Goal: Task Accomplishment & Management: Complete application form

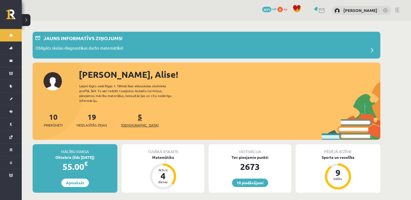
click at [131, 113] on link "5 Ieskaites" at bounding box center [139, 120] width 37 height 16
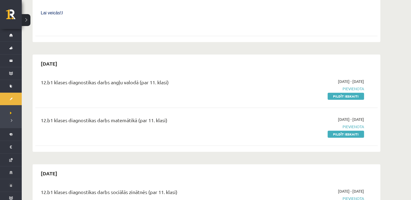
scroll to position [239, 0]
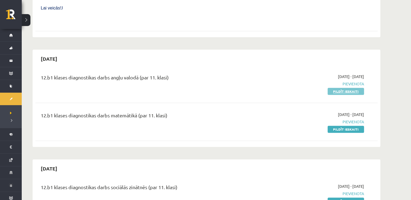
click at [344, 88] on link "Pildīt ieskaiti" at bounding box center [345, 91] width 36 height 7
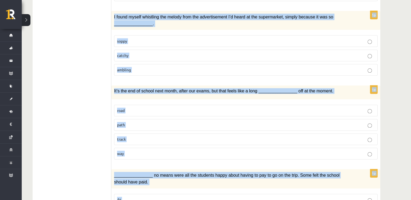
scroll to position [784, 0]
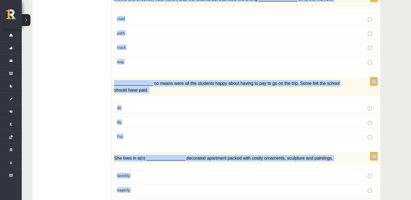
drag, startPoint x: 117, startPoint y: 74, endPoint x: 147, endPoint y: 192, distance: 122.1
copy form "Choose the correct answers. 1p His art installations are extremely ____________…"
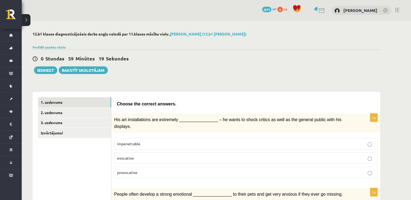
scroll to position [4, 0]
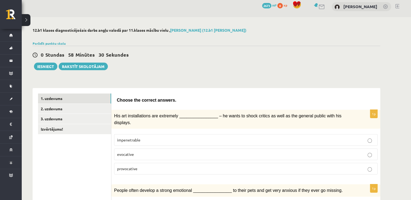
click at [158, 166] on p "provocative" at bounding box center [245, 169] width 257 height 6
click at [129, 166] on span "provocative" at bounding box center [127, 168] width 20 height 5
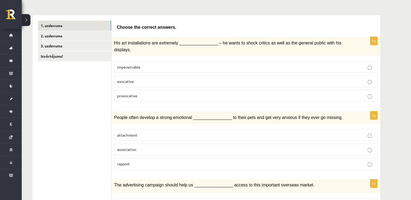
scroll to position [78, 0]
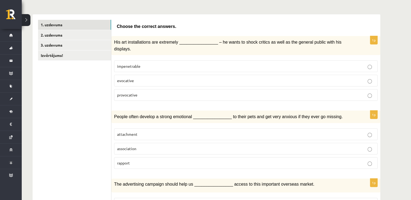
click at [137, 132] on span "attachment" at bounding box center [127, 134] width 20 height 5
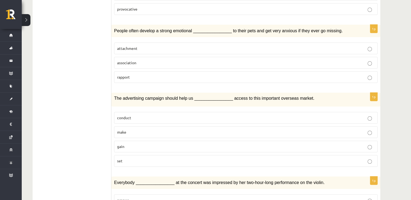
scroll to position [169, 0]
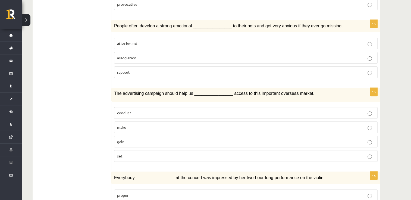
click at [134, 139] on p "gain" at bounding box center [245, 142] width 257 height 6
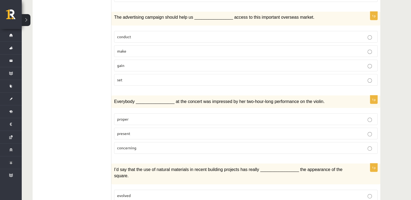
scroll to position [246, 0]
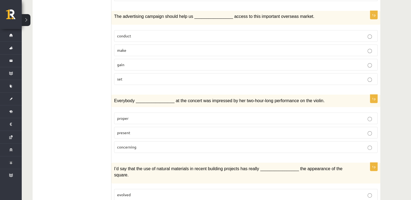
click at [122, 130] on span "present" at bounding box center [123, 132] width 13 height 5
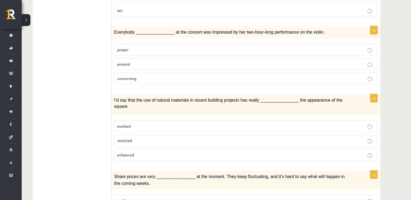
scroll to position [315, 0]
click at [146, 123] on p "evolved" at bounding box center [245, 126] width 257 height 6
click at [130, 152] on span "enhanced" at bounding box center [125, 154] width 17 height 5
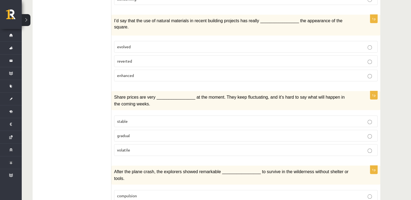
scroll to position [395, 0]
click at [125, 147] on p "volatile" at bounding box center [245, 150] width 257 height 6
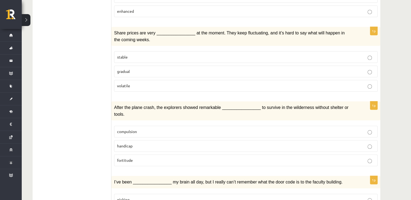
scroll to position [459, 0]
click at [139, 158] on p "fortitude" at bounding box center [245, 161] width 257 height 6
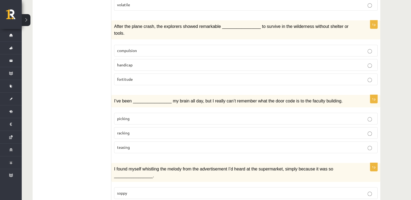
scroll to position [540, 0]
click at [140, 130] on p "racking" at bounding box center [245, 133] width 257 height 6
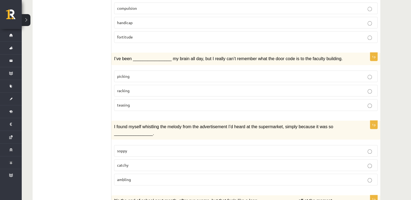
scroll to position [600, 0]
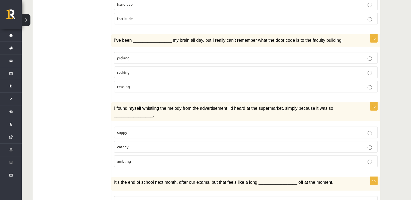
click at [121, 144] on p "catchy" at bounding box center [245, 147] width 257 height 6
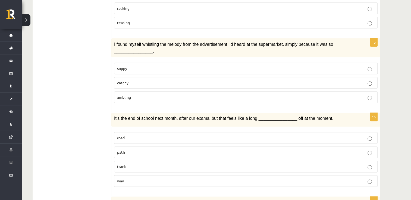
scroll to position [665, 0]
click at [131, 175] on label "way" at bounding box center [245, 181] width 263 height 12
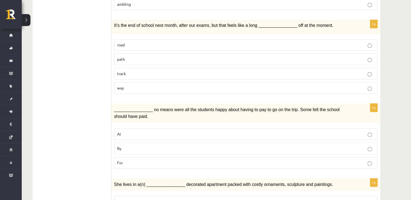
scroll to position [758, 0]
click at [124, 145] on p "By" at bounding box center [245, 148] width 257 height 6
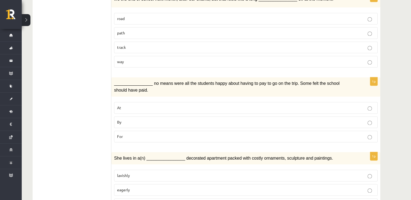
click at [126, 170] on label "lavishly" at bounding box center [245, 176] width 263 height 12
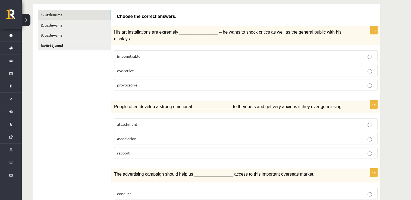
scroll to position [0, 0]
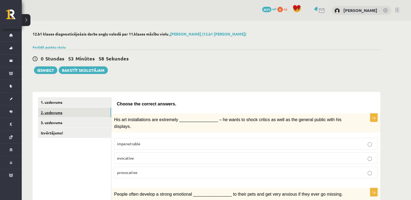
click at [60, 111] on link "2. uzdevums" at bounding box center [74, 113] width 73 height 10
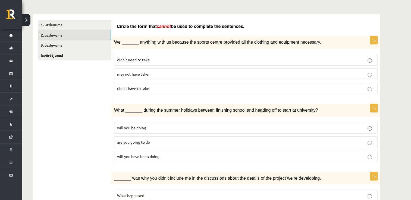
scroll to position [78, 0]
click at [131, 75] on label "may not have taken" at bounding box center [245, 74] width 263 height 12
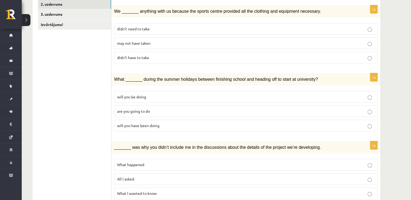
scroll to position [112, 0]
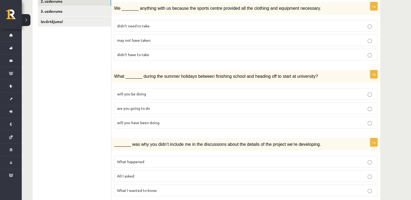
click at [125, 121] on span "will you have been doing" at bounding box center [138, 122] width 42 height 5
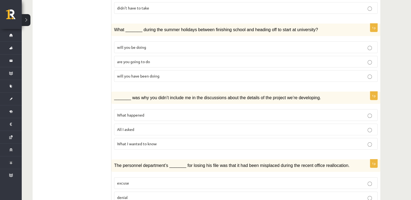
scroll to position [170, 0]
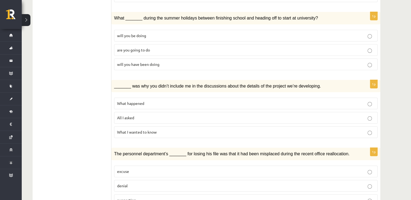
click at [134, 103] on span "What happened" at bounding box center [130, 103] width 27 height 5
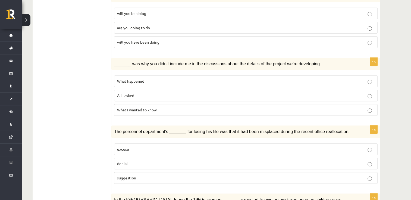
scroll to position [193, 0]
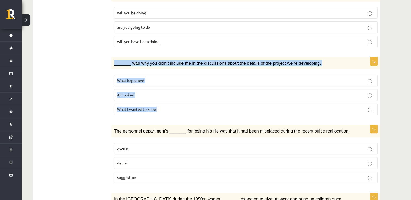
drag, startPoint x: 114, startPoint y: 62, endPoint x: 171, endPoint y: 106, distance: 72.2
click at [171, 106] on div "1p _______ was why you didn’t include me in the discussions about the details o…" at bounding box center [245, 88] width 269 height 63
copy div "_______ was why you didn’t include me in the discussions about the details of t…"
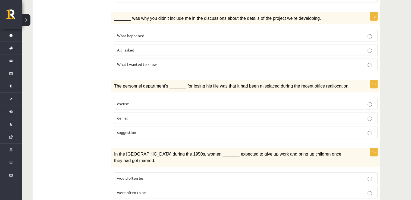
scroll to position [239, 0]
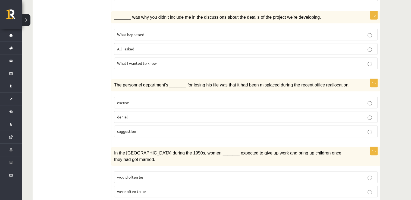
click at [130, 129] on span "suggestion" at bounding box center [126, 131] width 19 height 5
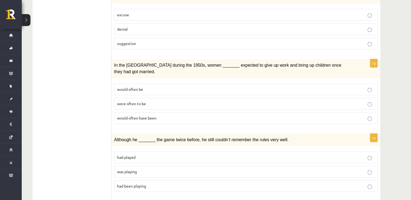
scroll to position [327, 0]
click at [130, 115] on span "would often have been" at bounding box center [136, 117] width 39 height 5
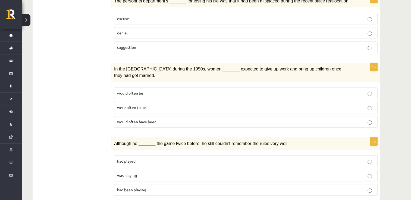
scroll to position [322, 0]
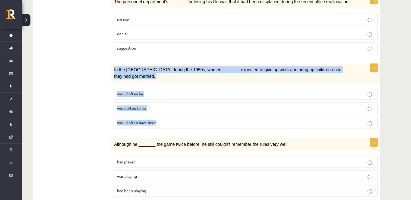
drag, startPoint x: 113, startPoint y: 65, endPoint x: 165, endPoint y: 112, distance: 70.4
click at [165, 112] on div "1p In the USA during the 1950s, women _______ expected to give up work and brin…" at bounding box center [245, 98] width 269 height 69
copy div "In the USA during the 1950s, women _______ expected to give up work and bring u…"
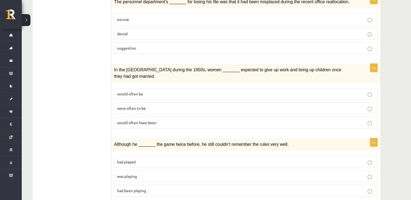
click at [99, 70] on ul "1. uzdevums 2. uzdevums 3. uzdevums Izvērtējums!" at bounding box center [74, 131] width 73 height 712
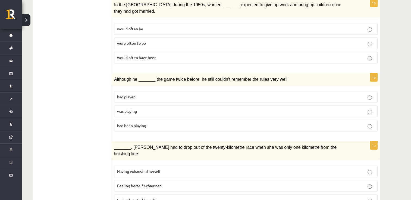
scroll to position [410, 0]
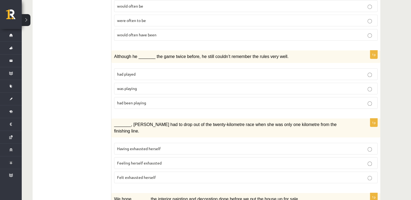
click at [129, 100] on span "had been playing" at bounding box center [131, 102] width 29 height 5
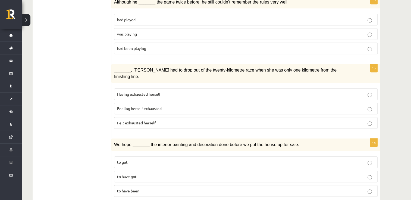
scroll to position [467, 0]
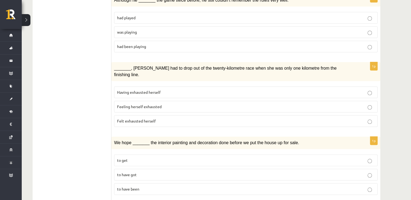
click at [124, 87] on label "Having exhausted herself" at bounding box center [245, 93] width 263 height 12
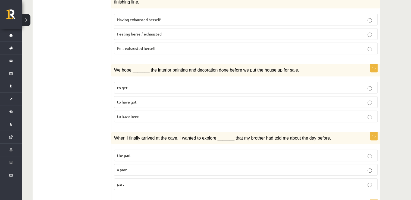
scroll to position [541, 0]
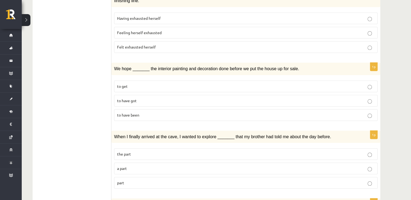
click at [120, 98] on span "to have got" at bounding box center [127, 100] width 20 height 5
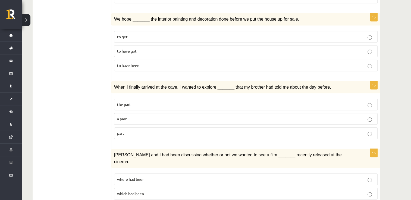
scroll to position [592, 0]
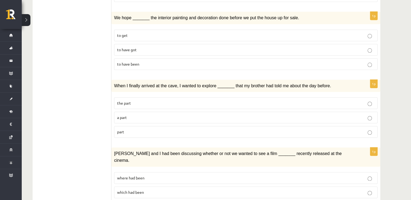
click at [121, 129] on p "part" at bounding box center [245, 132] width 257 height 6
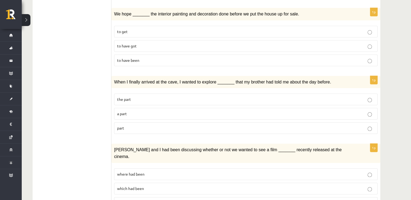
click at [121, 169] on label "where had been" at bounding box center [245, 175] width 263 height 12
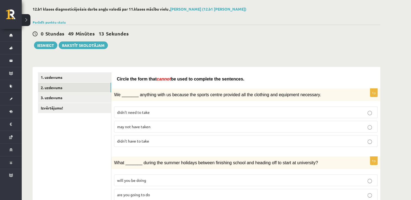
scroll to position [20, 0]
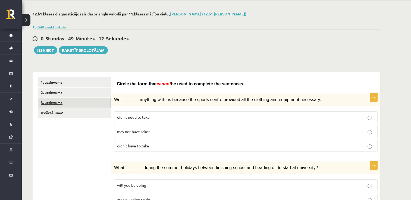
click at [64, 103] on link "3. uzdevums" at bounding box center [74, 103] width 73 height 10
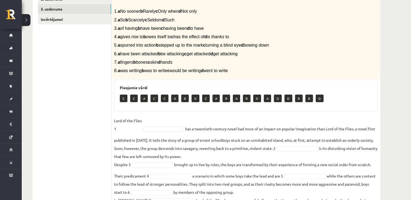
scroll to position [114, 0]
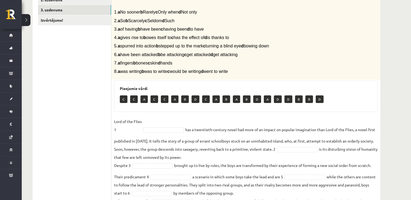
click at [98, 127] on ul "1. uzdevums 2. uzdevums 3. uzdevums Izvērtējums!" at bounding box center [74, 106] width 73 height 243
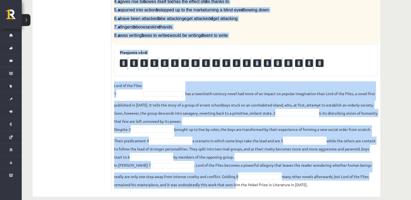
scroll to position [156, 0]
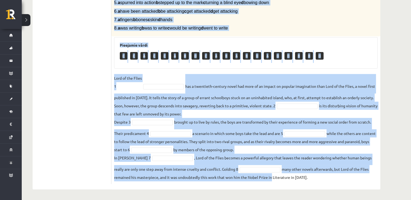
drag, startPoint x: 114, startPoint y: 29, endPoint x: 270, endPoint y: 183, distance: 219.3
click at [270, 183] on div "8p Complete the text with the correct words (a–d). 1. a No sooner b Rarely c On…" at bounding box center [245, 66] width 269 height 238
copy div "Complete the text with the correct words (a–d). 1. a No sooner b Rarely c Only …"
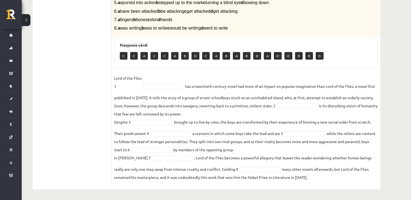
click at [285, 181] on fieldset "Lord of the Flies 1 has a twentieth-century novel had more of an impact on popu…" at bounding box center [245, 128] width 263 height 108
drag, startPoint x: 270, startPoint y: 178, endPoint x: 299, endPoint y: 178, distance: 29.6
click at [299, 178] on fieldset "Lord of the Flies 1 has a twentieth-century novel had more of an impact on popu…" at bounding box center [245, 128] width 263 height 108
copy fieldset "n Literature in 19"
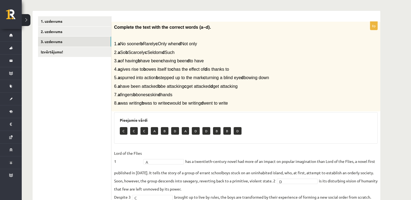
scroll to position [80, 0]
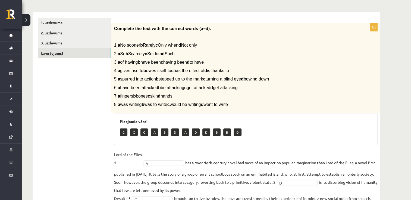
click at [73, 52] on link "Izvērtējums!" at bounding box center [74, 53] width 73 height 10
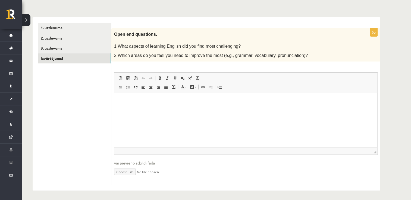
scroll to position [0, 0]
click at [136, 102] on p "Editor, wiswyg-editor-user-answer-47024844588460" at bounding box center [246, 102] width 252 height 6
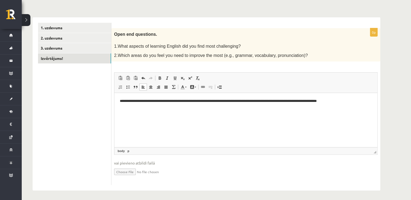
click at [307, 101] on p "**********" at bounding box center [246, 102] width 252 height 6
click at [337, 103] on p "**********" at bounding box center [246, 102] width 252 height 6
click at [348, 103] on p "**********" at bounding box center [246, 104] width 252 height 11
click at [370, 102] on p "**********" at bounding box center [246, 104] width 252 height 11
click at [223, 108] on p "**********" at bounding box center [246, 104] width 252 height 11
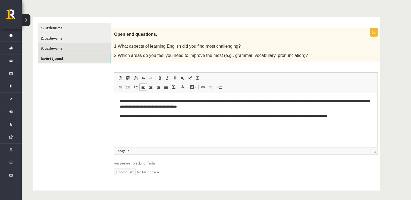
click at [81, 48] on link "3. uzdevums" at bounding box center [74, 48] width 73 height 10
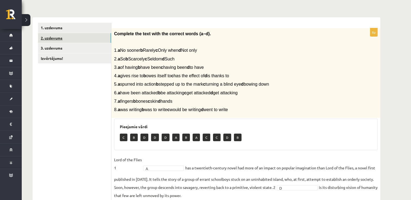
click at [80, 37] on link "2. uzdevums" at bounding box center [74, 38] width 73 height 10
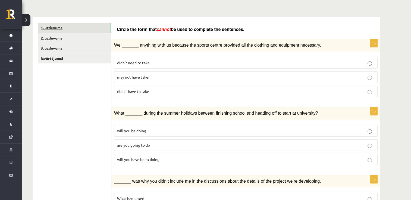
click at [72, 27] on link "1. uzdevums" at bounding box center [74, 28] width 73 height 10
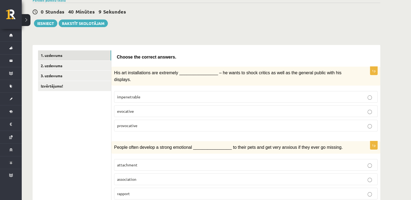
scroll to position [21, 0]
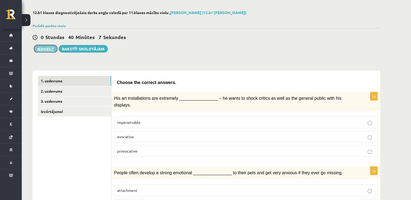
click at [41, 48] on button "Iesniegt" at bounding box center [45, 49] width 23 height 8
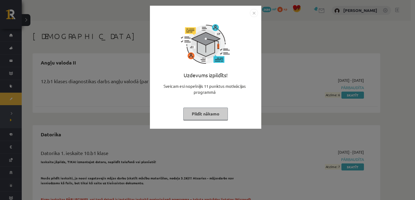
click at [196, 116] on button "Pildīt nākamo" at bounding box center [205, 114] width 45 height 12
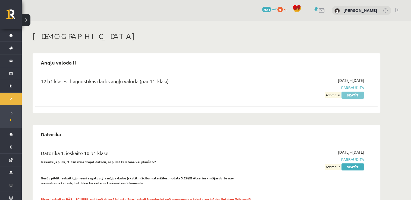
click at [349, 96] on link "Skatīt" at bounding box center [352, 95] width 23 height 7
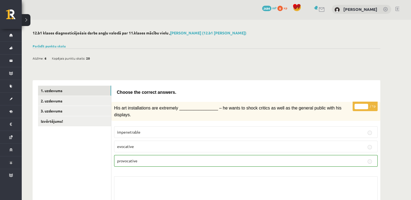
scroll to position [1, 0]
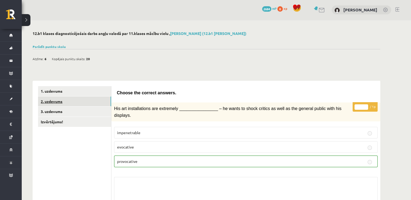
click at [104, 103] on link "2. uzdevums" at bounding box center [74, 102] width 73 height 10
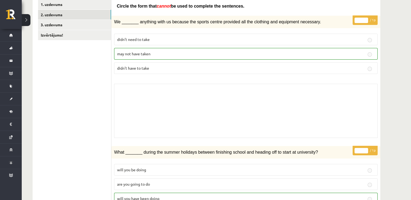
scroll to position [0, 0]
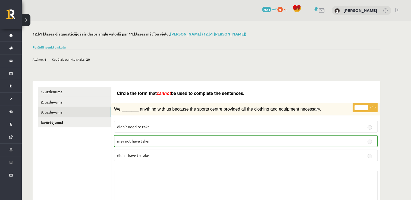
click at [71, 114] on link "3. uzdevums" at bounding box center [74, 112] width 73 height 10
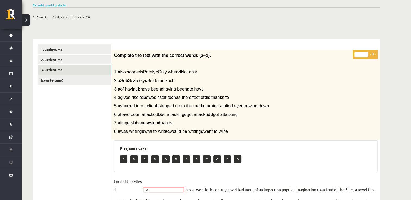
scroll to position [35, 0]
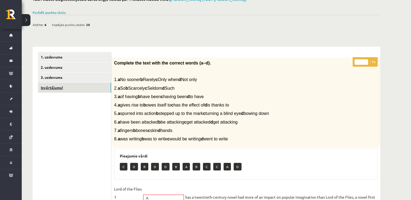
click at [78, 89] on link "Izvērtējums!" at bounding box center [74, 88] width 73 height 10
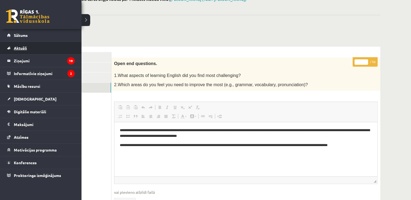
scroll to position [0, 0]
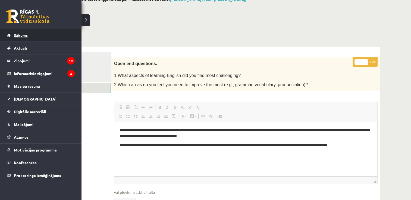
click at [21, 37] on span "Sākums" at bounding box center [21, 35] width 14 height 5
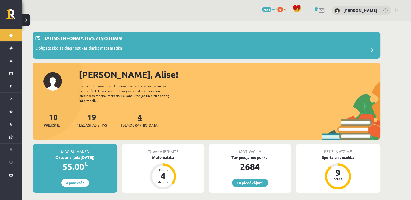
click at [130, 113] on link "4 Ieskaites" at bounding box center [139, 120] width 37 height 16
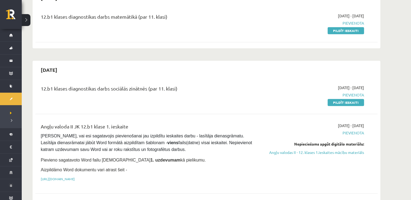
scroll to position [301, 0]
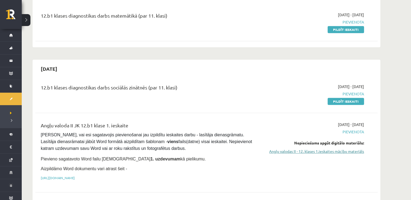
click at [303, 149] on link "Angļu valodas II - 12. klases 1.ieskaites mācību materiāls" at bounding box center [313, 152] width 102 height 6
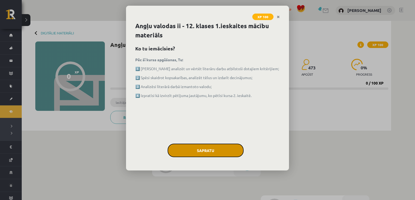
click at [188, 153] on button "Sapratu" at bounding box center [206, 151] width 76 height 14
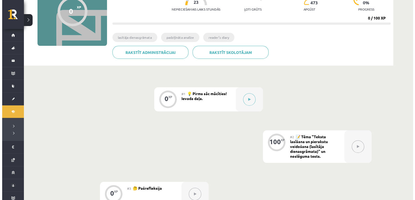
scroll to position [66, 0]
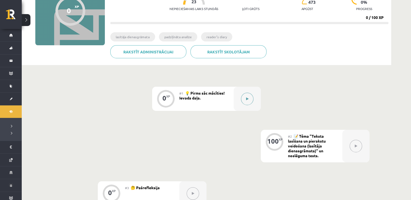
click at [247, 97] on icon at bounding box center [247, 98] width 2 height 3
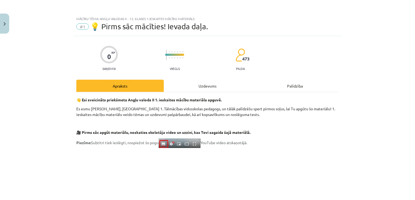
click at [203, 85] on div "Uzdevums" at bounding box center [207, 86] width 87 height 12
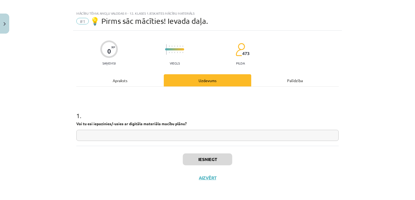
click at [172, 136] on input "text" at bounding box center [207, 135] width 262 height 11
type input "**"
click at [225, 159] on button "Iesniegt" at bounding box center [207, 160] width 49 height 12
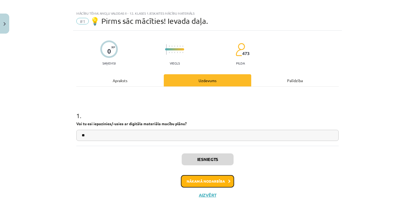
click at [215, 180] on button "Nākamā nodarbība" at bounding box center [207, 181] width 53 height 12
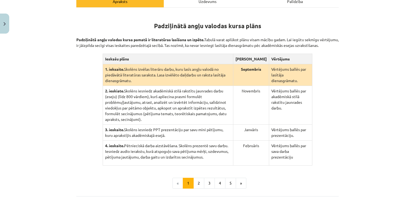
scroll to position [94, 0]
click at [238, 178] on button "»" at bounding box center [241, 183] width 11 height 11
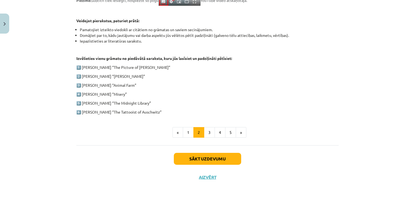
scroll to position [268, 0]
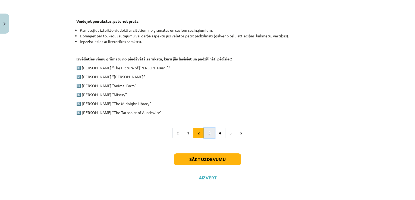
click at [206, 134] on button "3" at bounding box center [209, 133] width 11 height 11
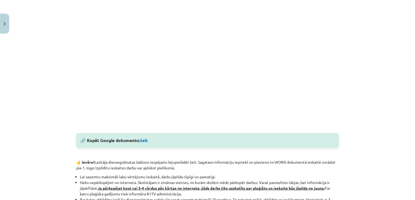
scroll to position [187, 0]
click at [143, 141] on link "šeit" at bounding box center [144, 140] width 8 height 6
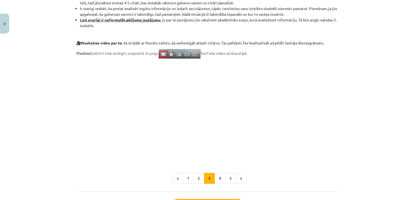
scroll to position [416, 0]
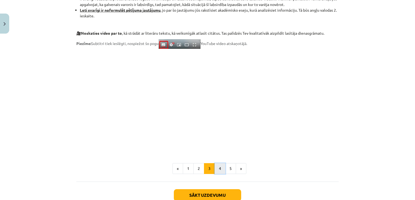
click at [218, 168] on button "4" at bounding box center [220, 168] width 11 height 11
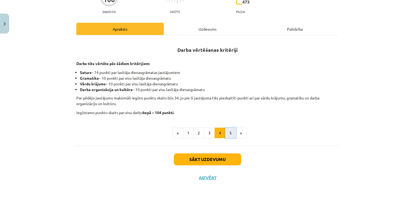
click at [228, 131] on button "5" at bounding box center [230, 133] width 11 height 11
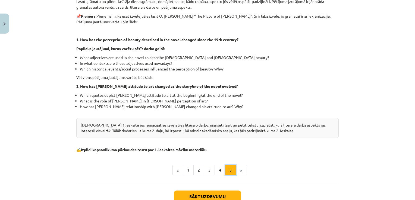
scroll to position [128, 0]
click at [221, 194] on button "Sākt uzdevumu" at bounding box center [207, 197] width 67 height 12
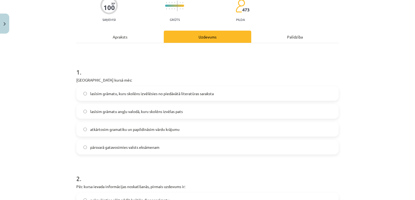
scroll to position [58, 0]
click at [181, 95] on span "lasīsim grāmatu, kuru skolēns izvēlēsies no piedāvātā literatūras saraksta" at bounding box center [152, 94] width 124 height 6
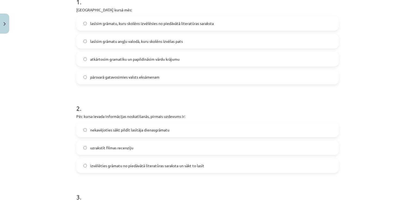
scroll to position [129, 0]
click at [160, 168] on span "izvēlēties grāmatu no piedāvātā literatūras saraksta un sākt to lasīt" at bounding box center [147, 166] width 114 height 6
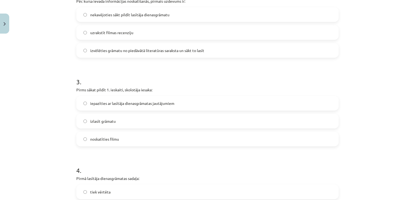
scroll to position [245, 0]
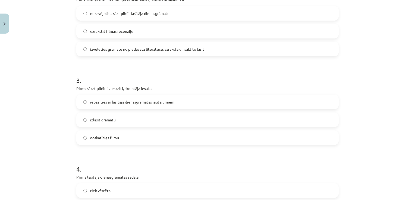
click at [155, 105] on label "iepazīties ar lasītāja dienasgrāmatas jautājumiem" at bounding box center [207, 102] width 261 height 14
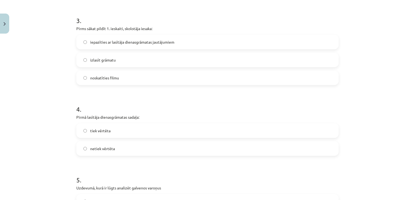
scroll to position [306, 0]
click at [122, 147] on label "netiek vērtēta" at bounding box center [207, 148] width 261 height 14
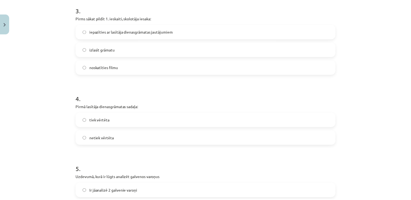
scroll to position [313, 0]
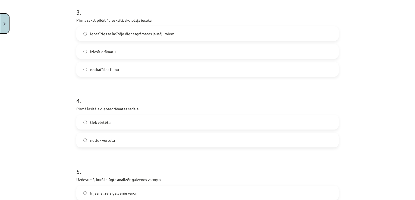
click at [0, 31] on button "Close" at bounding box center [4, 24] width 9 height 20
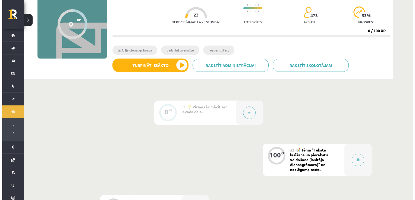
scroll to position [52, 0]
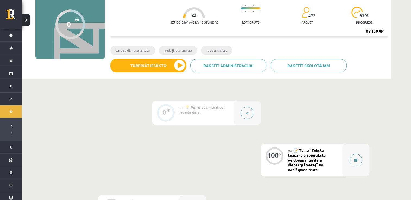
click at [350, 159] on button at bounding box center [355, 160] width 12 height 12
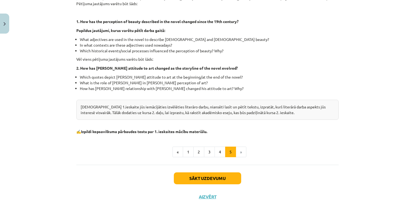
scroll to position [155, 0]
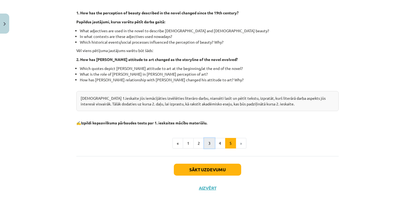
click at [212, 142] on button "3" at bounding box center [209, 143] width 11 height 11
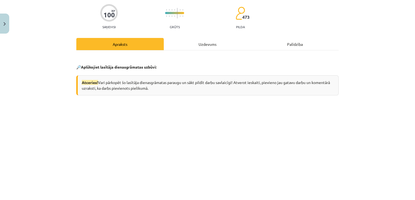
scroll to position [51, 0]
click at [199, 42] on div "Uzdevums" at bounding box center [207, 43] width 87 height 12
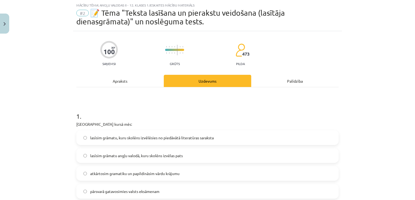
scroll to position [59, 0]
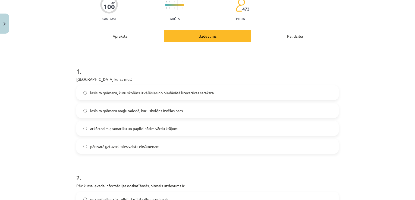
click at [165, 92] on span "lasīsim grāmatu, kuru skolēns izvēlēsies no piedāvātā literatūras saraksta" at bounding box center [152, 93] width 124 height 6
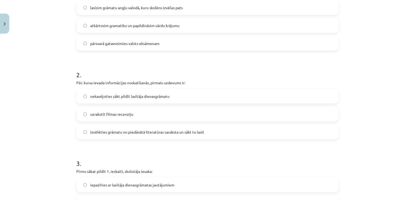
scroll to position [162, 0]
click at [169, 133] on span "izvēlēties grāmatu no piedāvātā literatūras saraksta un sākt to lasīt" at bounding box center [147, 132] width 114 height 6
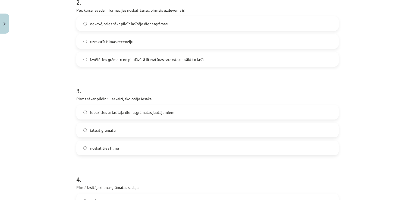
scroll to position [238, 0]
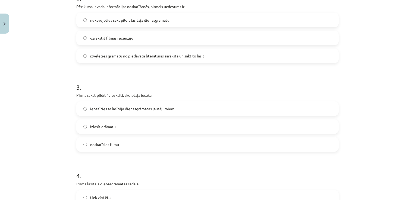
click at [168, 110] on span "iepazīties ar lasītāja dienasgrāmatas jautājumiem" at bounding box center [132, 109] width 84 height 6
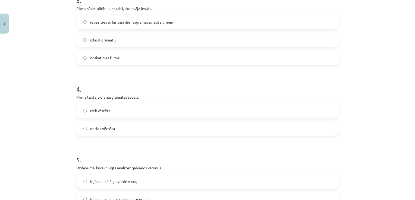
scroll to position [327, 0]
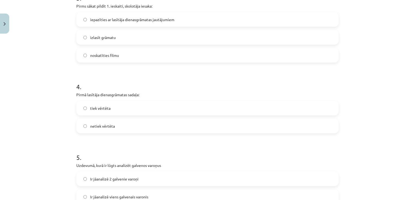
click at [165, 128] on label "netiek vērtēta" at bounding box center [207, 126] width 261 height 14
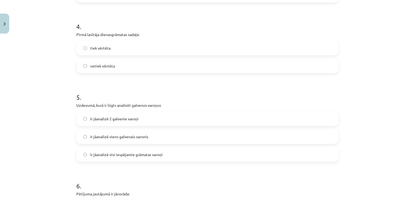
scroll to position [398, 0]
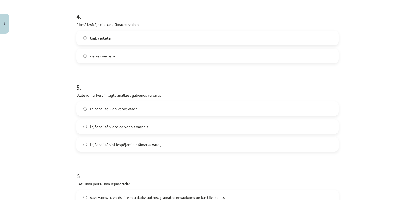
click at [154, 106] on label "Ir jāanalizē 2 galvenie varoņi" at bounding box center [207, 109] width 261 height 14
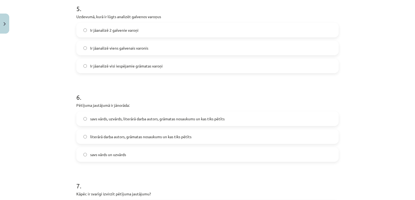
scroll to position [481, 0]
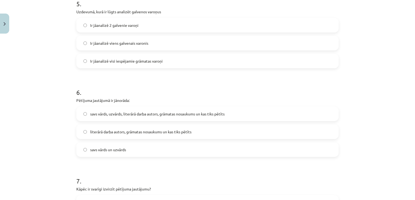
click at [137, 116] on span "savs vārds, uzvārds, literārā darba autors, grāmatas nosaukums un kas tiks pētī…" at bounding box center [157, 114] width 134 height 6
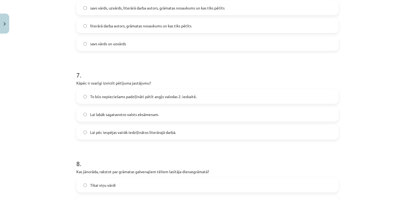
scroll to position [588, 0]
click at [133, 134] on span "Lai pēc iespējas vairāk iedziļinātos literārajā darbā." at bounding box center [133, 132] width 86 height 6
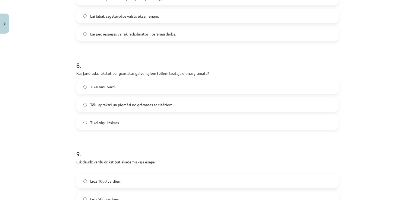
scroll to position [688, 0]
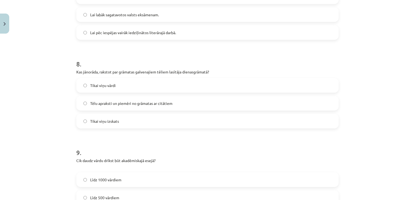
click at [150, 104] on span "Tēlu apraksti un piemēri no grāmatas ar citātiem" at bounding box center [131, 104] width 82 height 6
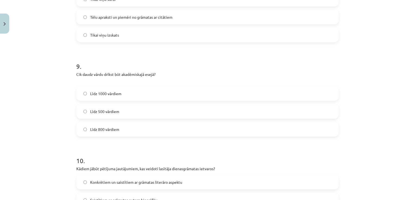
scroll to position [774, 0]
click at [203, 130] on label "Līdz 800 vārdiem" at bounding box center [207, 129] width 261 height 14
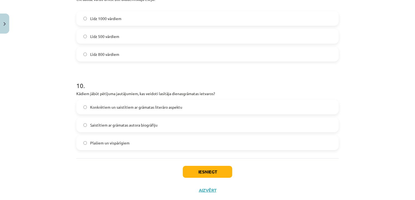
scroll to position [851, 0]
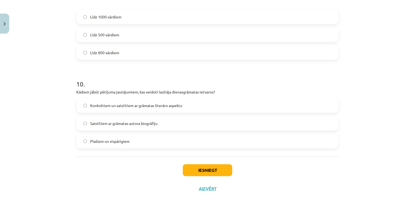
click at [196, 126] on label "Saistītiem ar grāmatas autora biogrāfiju" at bounding box center [207, 124] width 261 height 14
click at [187, 142] on label "Plašiem un vispārīgiem" at bounding box center [207, 142] width 261 height 14
click at [194, 168] on button "Iesniegt" at bounding box center [207, 171] width 49 height 12
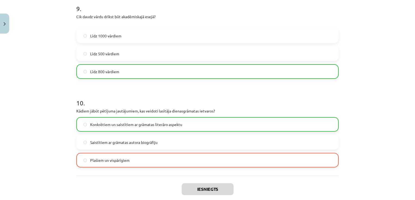
scroll to position [879, 0]
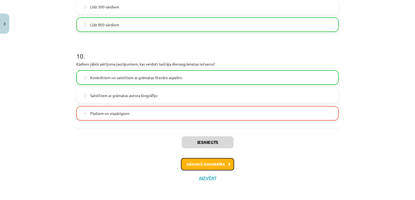
click at [188, 165] on button "Nākamā nodarbība" at bounding box center [207, 164] width 53 height 12
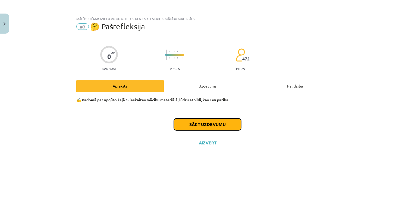
click at [190, 120] on button "Sākt uzdevumu" at bounding box center [207, 125] width 67 height 12
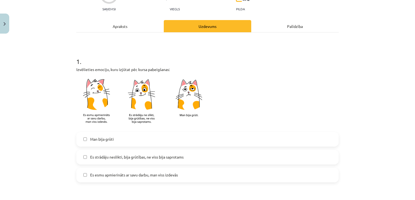
scroll to position [69, 0]
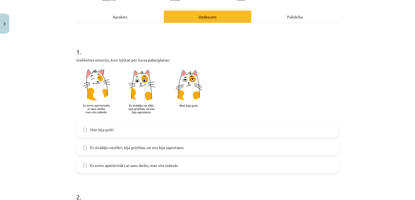
click at [140, 164] on span "Es esmu apmierināts ar savu darbu, man viss izdevās" at bounding box center [134, 166] width 88 height 6
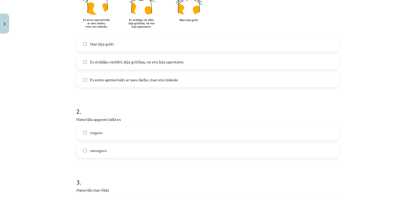
scroll to position [156, 0]
click at [131, 148] on label "nenoguru" at bounding box center [207, 150] width 261 height 14
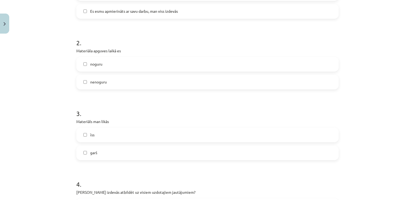
scroll to position [224, 0]
click at [120, 135] on label "īss" at bounding box center [207, 135] width 261 height 14
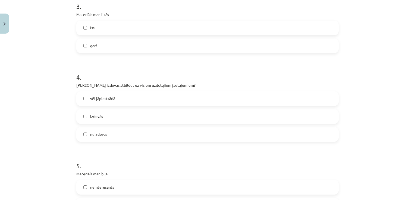
scroll to position [331, 0]
click at [111, 102] on label "vēl jāpiestrādā" at bounding box center [207, 99] width 261 height 14
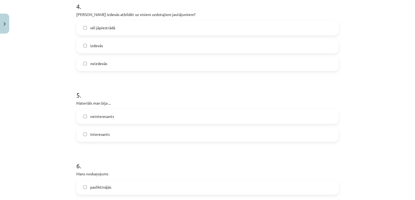
scroll to position [404, 0]
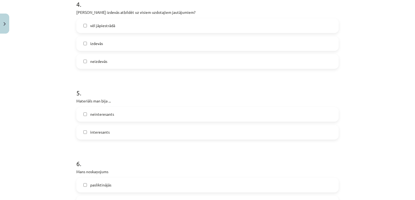
click at [98, 128] on label "interesants" at bounding box center [207, 133] width 261 height 14
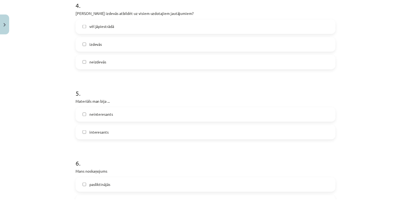
scroll to position [477, 0]
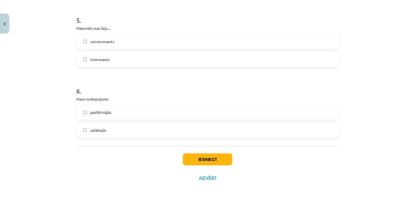
click at [112, 128] on label "uzlabojās" at bounding box center [207, 131] width 261 height 14
click at [183, 162] on button "Iesniegt" at bounding box center [207, 160] width 49 height 12
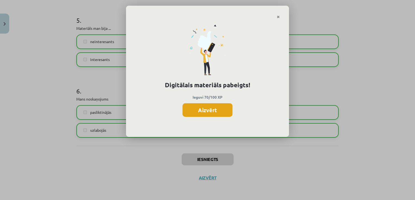
click at [216, 112] on button "Aizvērt" at bounding box center [207, 110] width 50 height 14
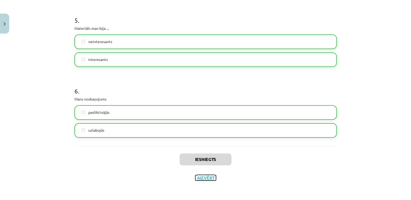
click at [207, 179] on button "Aizvērt" at bounding box center [205, 177] width 21 height 5
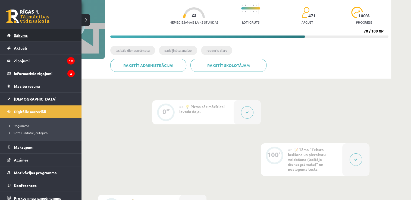
click at [14, 34] on span "Sākums" at bounding box center [21, 35] width 14 height 5
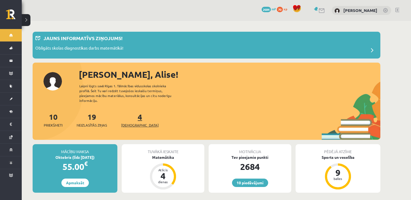
click at [131, 112] on link "4 Ieskaites" at bounding box center [139, 120] width 37 height 16
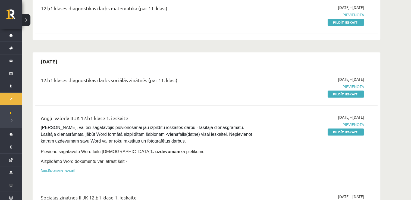
scroll to position [307, 0]
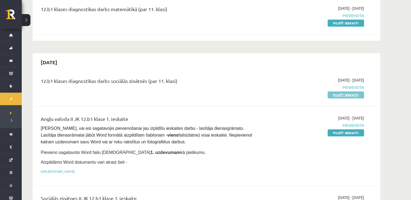
click at [341, 92] on link "Pildīt ieskaiti" at bounding box center [345, 95] width 36 height 7
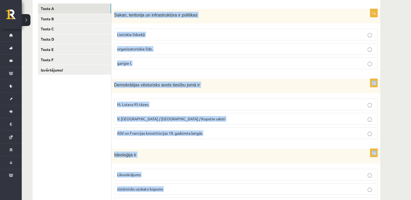
scroll to position [262, 0]
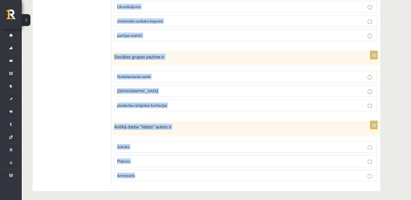
drag, startPoint x: 114, startPoint y: 68, endPoint x: 181, endPoint y: 203, distance: 150.3
copy form "Sakari, teritorija un infrastruktūra ir politikas Lietiskie līdzekļi organizato…"
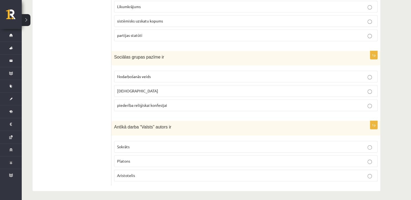
click at [59, 118] on ul "Tests A Tests B Tests C Tests D Tests E Tests F Izvērtējums!" at bounding box center [74, 10] width 73 height 351
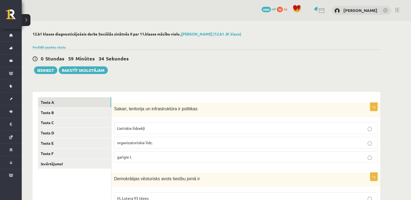
click at [131, 145] on p "organizatoriskie līdz." at bounding box center [245, 143] width 257 height 6
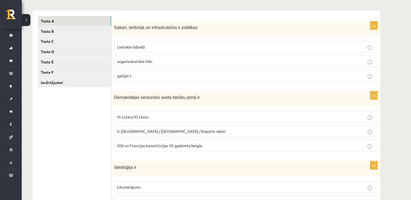
scroll to position [82, 0]
click at [176, 149] on label "ASV un Francijas konstitūcijas 18. gadsimta beigās" at bounding box center [245, 146] width 263 height 12
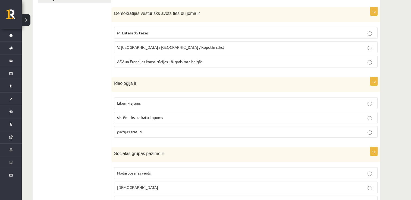
scroll to position [172, 0]
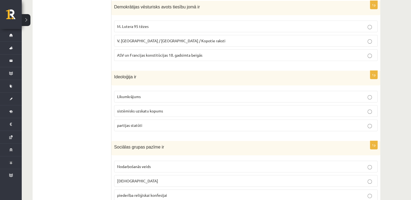
click at [136, 111] on span "sistēmisks uzskatu kopums" at bounding box center [140, 111] width 46 height 5
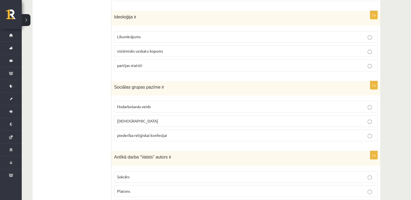
scroll to position [240, 0]
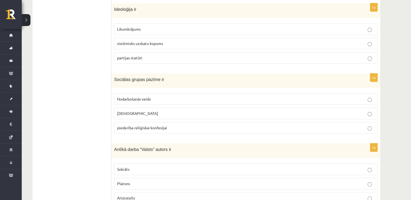
click at [126, 98] on span "Nodarbošanās veids" at bounding box center [134, 99] width 34 height 5
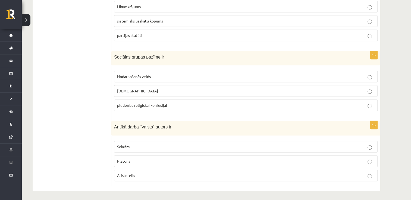
click at [130, 159] on p "Platons" at bounding box center [245, 162] width 257 height 6
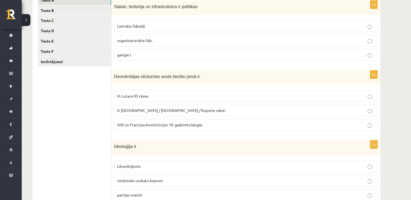
scroll to position [0, 0]
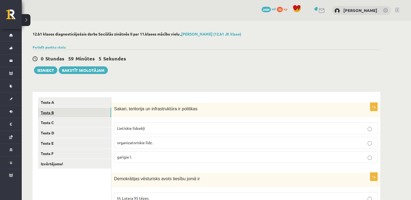
click at [80, 111] on link "Tests B" at bounding box center [74, 113] width 73 height 10
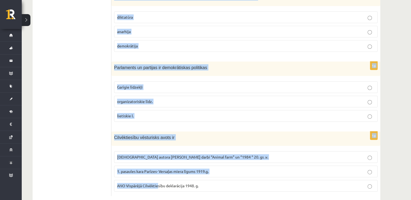
scroll to position [262, 0]
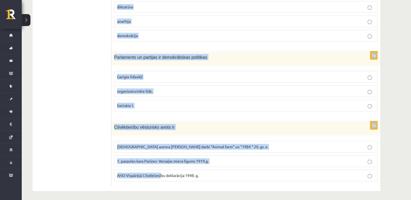
drag, startPoint x: 114, startPoint y: 74, endPoint x: 162, endPoint y: 191, distance: 126.7
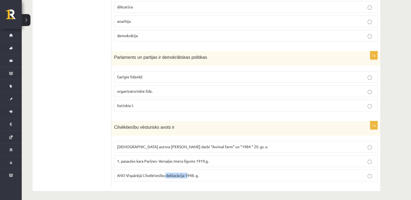
drag, startPoint x: 162, startPoint y: 191, endPoint x: 192, endPoint y: 184, distance: 31.5
click at [192, 184] on div "1p Galēji izteikts diktatūras poliiskais režīms ir totalitārisms autoritārisns …" at bounding box center [245, 11] width 269 height 362
click at [40, 125] on ul "Tests A Tests B Tests C Tests D Tests E Tests F Izvērtējums!" at bounding box center [74, 10] width 73 height 351
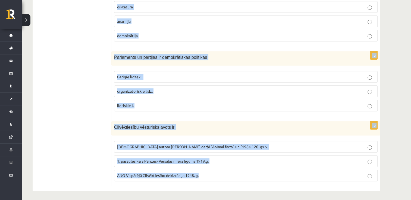
drag, startPoint x: 114, startPoint y: 63, endPoint x: 205, endPoint y: 209, distance: 172.3
copy form "Galēji izteikts diktatūras poliiskais režīms ir totalitārisms autoritārisns cit…"
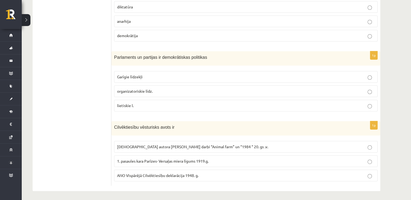
click at [73, 109] on ul "Tests A Tests B Tests C Tests D Tests E Tests F Izvērtējums!" at bounding box center [74, 10] width 73 height 351
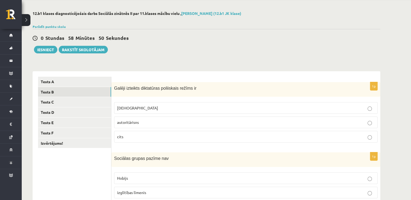
scroll to position [0, 0]
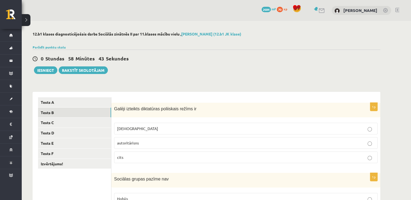
click at [131, 128] on span "totalitārisms" at bounding box center [137, 128] width 41 height 5
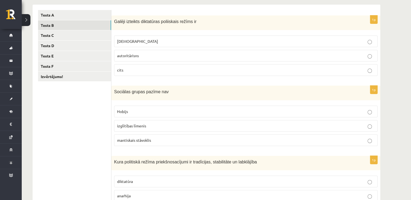
scroll to position [98, 0]
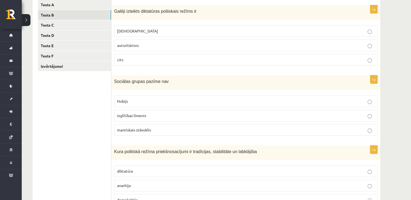
click at [131, 101] on p "Hobijs" at bounding box center [245, 102] width 257 height 6
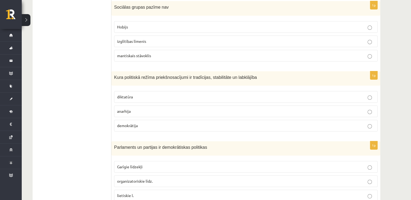
scroll to position [172, 0]
click at [131, 124] on span "demokrātija" at bounding box center [127, 125] width 21 height 5
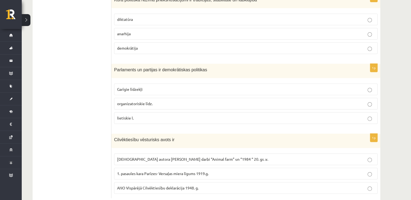
scroll to position [262, 0]
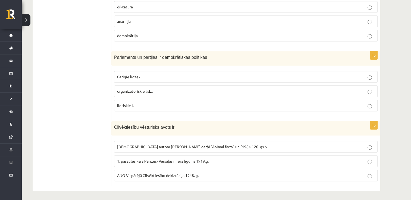
click at [156, 91] on p "organizatoriskie līdz." at bounding box center [245, 92] width 257 height 6
click at [129, 173] on span "ANO Vispārējā Cilvēktiesību deklarācija 1948. g." at bounding box center [157, 175] width 81 height 5
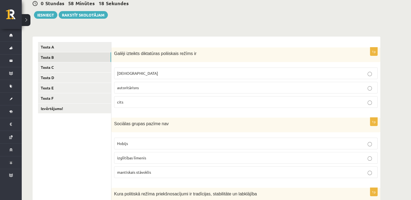
scroll to position [53, 0]
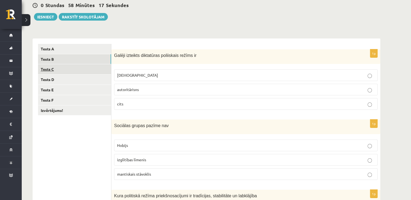
click at [72, 72] on link "Tests C" at bounding box center [74, 69] width 73 height 10
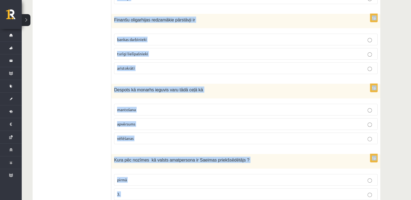
scroll to position [263, 0]
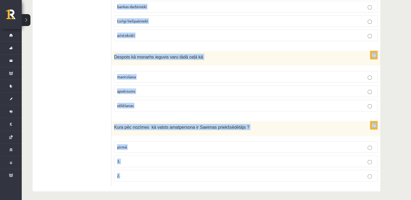
drag, startPoint x: 114, startPoint y: 55, endPoint x: 169, endPoint y: 214, distance: 168.8
copy form "Ministru kabinets sastāv no pašvaldību deputātiem senjora un vasaļiem ministru …"
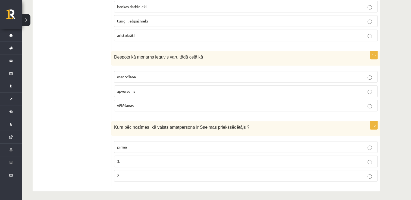
click at [103, 138] on ul "Tests A Tests B Tests C Tests D Tests E Tests F Izvērtējums!" at bounding box center [74, 10] width 73 height 351
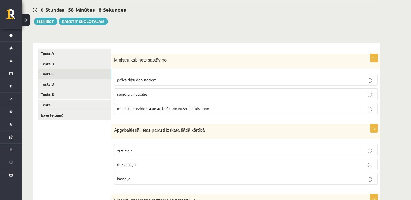
scroll to position [0, 0]
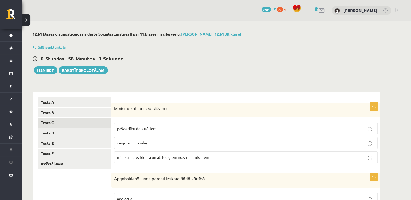
click at [142, 156] on span "ministru prezidenta un attiecīgiem nozaru ministriem" at bounding box center [163, 157] width 92 height 5
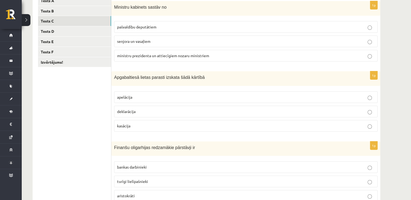
scroll to position [102, 0]
click at [136, 93] on label "apelācija" at bounding box center [245, 97] width 263 height 12
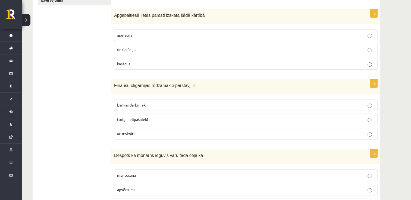
scroll to position [167, 0]
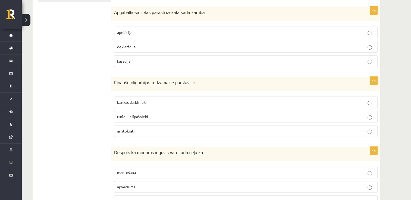
click at [130, 117] on span "turīgi lielīpašnieki" at bounding box center [132, 116] width 31 height 5
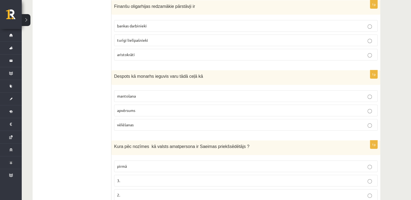
scroll to position [244, 0]
click at [138, 90] on label "mantošana" at bounding box center [245, 96] width 263 height 12
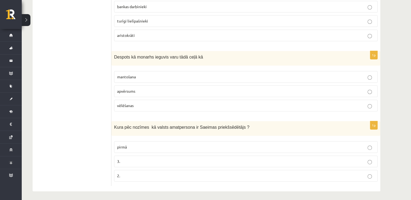
click at [119, 161] on span "3." at bounding box center [118, 161] width 3 height 5
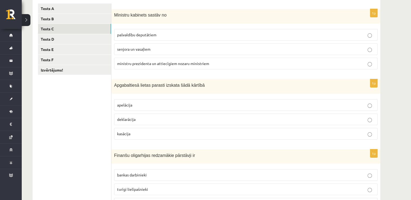
scroll to position [93, 0]
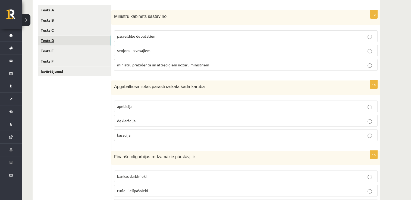
click at [62, 39] on link "Tests D" at bounding box center [74, 41] width 73 height 10
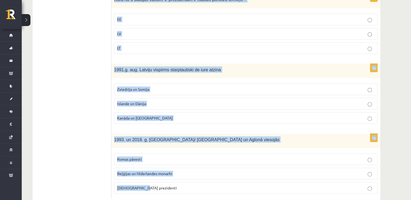
scroll to position [262, 0]
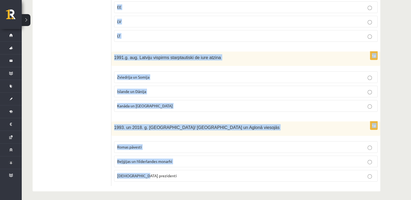
drag, startPoint x: 114, startPoint y: 15, endPoint x: 181, endPoint y: 214, distance: 209.9
copy form "Par Eiroparlamenta deputātiem ir strādājuši vai strādā V. Koziols un A. Kalvīti…"
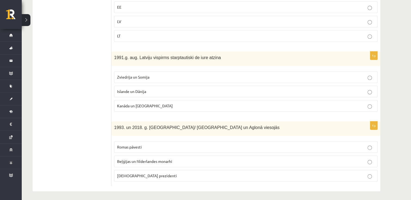
click at [59, 80] on ul "Tests A Tests B Tests C Tests D Tests E Tests F Izvērtējums!" at bounding box center [74, 11] width 73 height 351
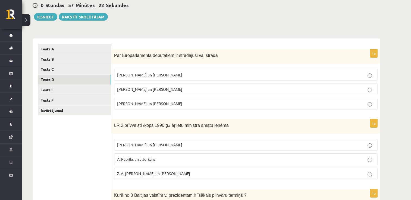
scroll to position [50, 0]
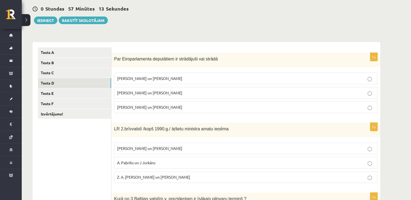
click at [150, 92] on span "I. Vaidere un N. Ušakovs" at bounding box center [149, 92] width 65 height 5
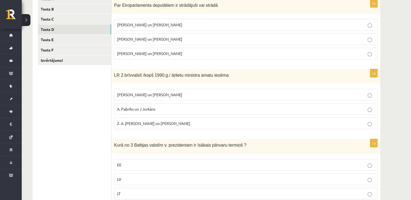
scroll to position [106, 0]
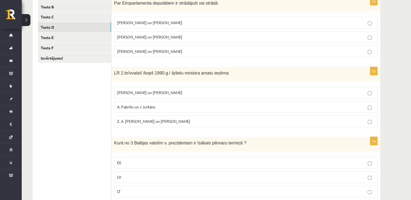
click at [135, 105] on span "A. Pabriks un J Jurkāns" at bounding box center [136, 107] width 38 height 5
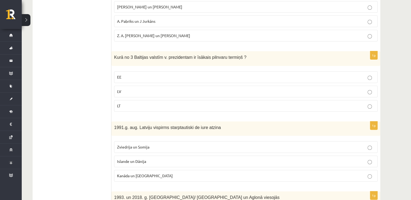
scroll to position [193, 0]
click at [146, 74] on p "EE" at bounding box center [245, 77] width 257 height 6
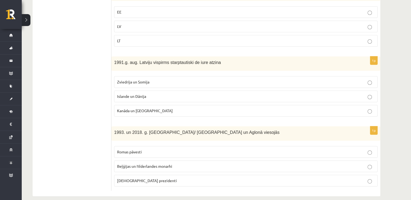
scroll to position [257, 0]
click at [148, 93] on p "Islande un Dānija" at bounding box center [245, 96] width 257 height 6
click at [133, 155] on label "Romas pāvesti" at bounding box center [245, 152] width 263 height 12
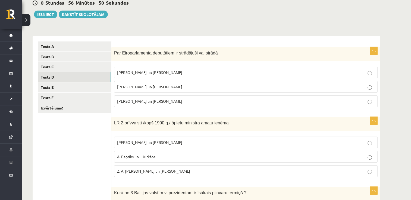
scroll to position [56, 0]
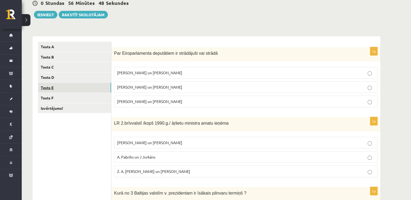
click at [84, 87] on link "Tests E" at bounding box center [74, 88] width 73 height 10
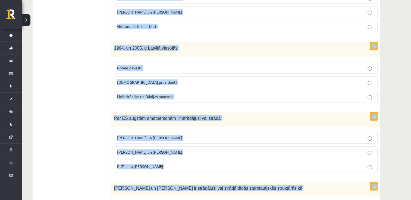
scroll to position [262, 0]
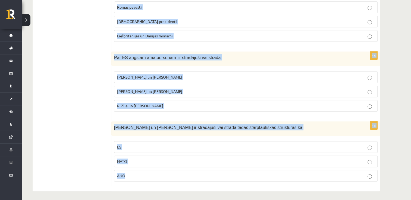
drag, startPoint x: 114, startPoint y: 53, endPoint x: 181, endPoint y: 214, distance: 174.8
copy form "Latviju 1921. g. starptautiski de iure atzina Tautu Savienības 3 valstis 4 v. 5…"
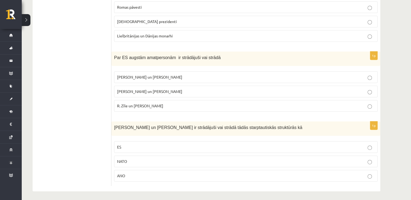
click at [75, 140] on ul "Tests A Tests B Tests C Tests D Tests E Tests F Izvērtējums!" at bounding box center [74, 11] width 73 height 351
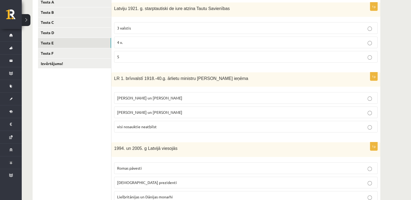
scroll to position [78, 0]
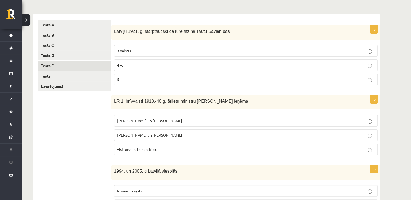
click at [132, 65] on p "4 v." at bounding box center [245, 65] width 257 height 6
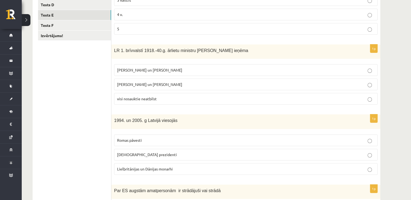
scroll to position [129, 0]
click at [135, 70] on span "Z. Meierovics un V. Munters" at bounding box center [149, 69] width 65 height 5
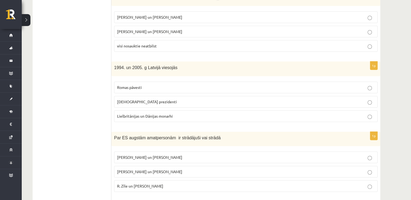
scroll to position [181, 0]
click at [127, 94] on fieldset "Romas pāvesti ASV prezidenti Lielbritānijas un Dānijas monarhi" at bounding box center [245, 101] width 263 height 45
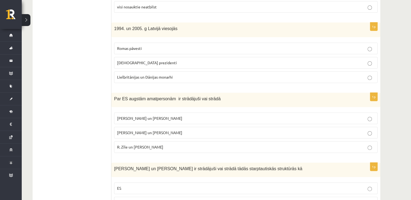
scroll to position [222, 0]
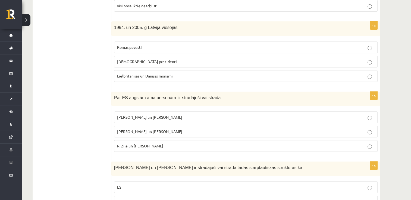
click at [132, 61] on span "ASV prezidenti" at bounding box center [147, 61] width 60 height 5
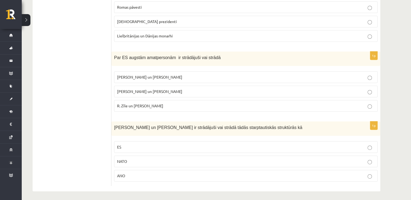
click at [135, 105] on span "R. Zīle un V.Dombrovskis" at bounding box center [140, 105] width 46 height 5
click at [135, 160] on p "NATO" at bounding box center [245, 162] width 257 height 6
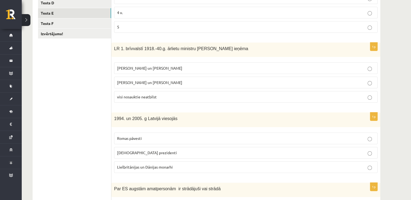
scroll to position [111, 0]
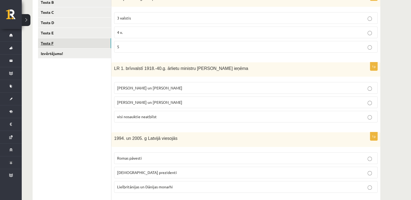
click at [64, 43] on link "Tests F" at bounding box center [74, 43] width 73 height 10
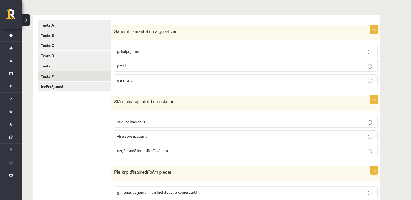
scroll to position [77, 0]
click at [144, 69] on label "preci" at bounding box center [245, 66] width 263 height 12
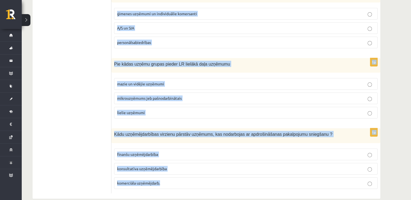
scroll to position [264, 0]
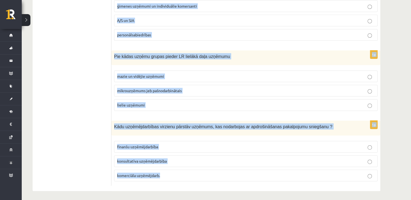
drag, startPoint x: 115, startPoint y: 53, endPoint x: 176, endPoint y: 197, distance: 156.9
copy form "SIA dibinātājs atbild un riskē ar savu peļņas daļu visu savu īpašumu uzņēmumā i…"
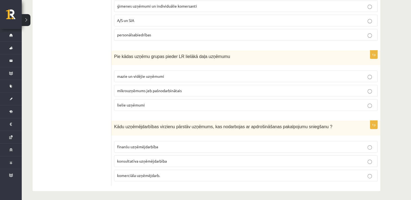
click at [84, 105] on ul "Tests A Tests B Tests C Tests D Tests E Tests F Izvērtējums!" at bounding box center [74, 10] width 73 height 352
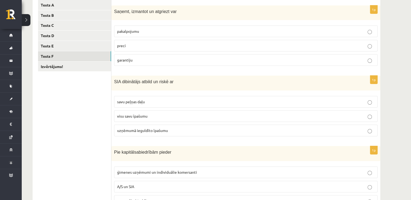
scroll to position [98, 0]
click at [143, 127] on label "uzņēmumā ieguldīto īpašumu" at bounding box center [245, 131] width 263 height 12
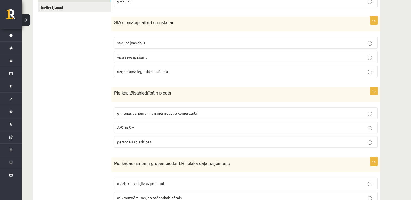
scroll to position [164, 0]
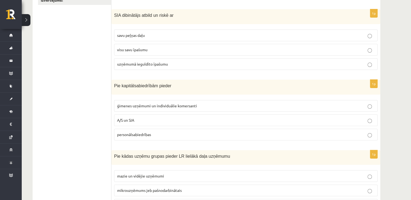
click at [126, 119] on span "A/S un SIA" at bounding box center [125, 120] width 17 height 5
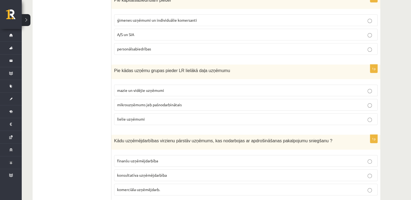
scroll to position [250, 0]
click at [138, 100] on label "mikrouzņēmums jeb pašnodarbinātais" at bounding box center [245, 105] width 263 height 12
click at [159, 89] on span "mazie un vidējie uzņēmumi" at bounding box center [140, 90] width 47 height 5
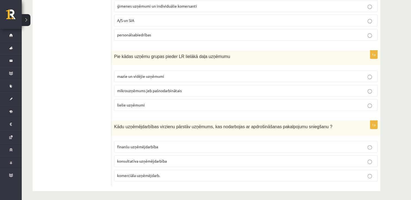
click at [143, 144] on span "finanšu uzņēmējdarbība" at bounding box center [137, 146] width 41 height 5
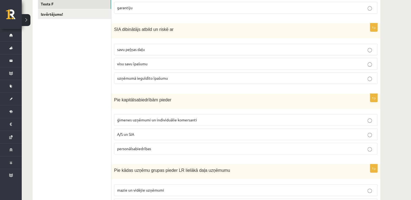
scroll to position [108, 0]
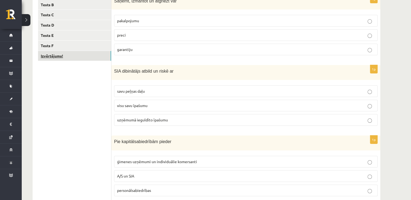
click at [71, 55] on link "Izvērtējums!" at bounding box center [74, 56] width 73 height 10
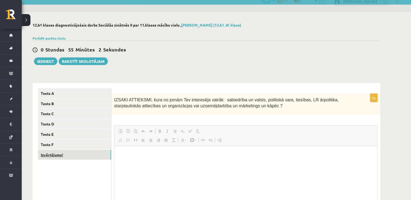
scroll to position [0, 0]
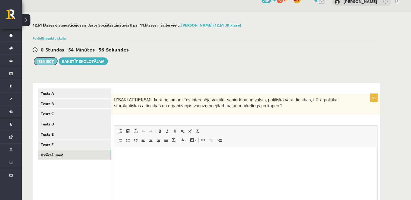
click at [44, 61] on button "Iesniegt" at bounding box center [45, 62] width 23 height 8
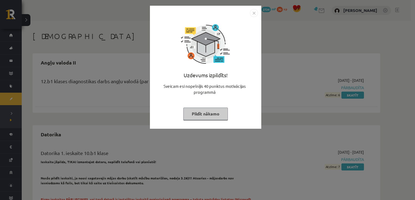
click at [203, 118] on button "Pildīt nākamo" at bounding box center [205, 114] width 45 height 12
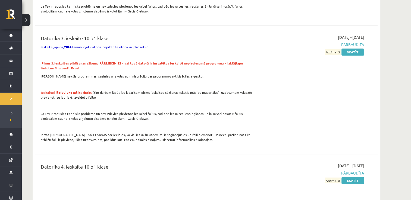
scroll to position [330, 0]
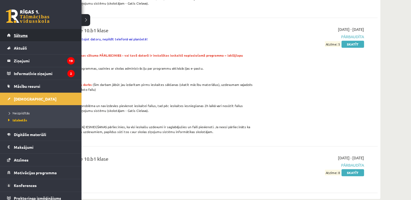
click at [16, 34] on span "Sākums" at bounding box center [21, 35] width 14 height 5
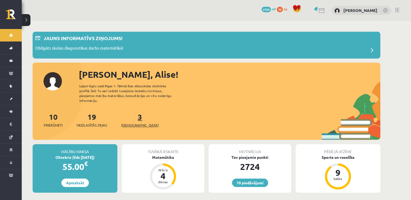
click at [132, 114] on link "3 Ieskaites" at bounding box center [139, 120] width 37 height 16
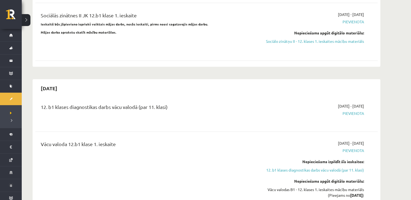
scroll to position [452, 0]
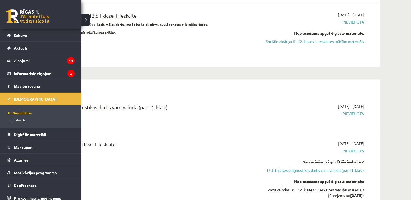
click at [19, 120] on span "Izlabotās" at bounding box center [16, 120] width 18 height 4
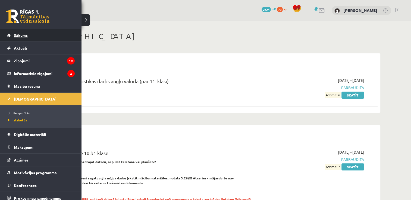
click at [14, 33] on span "Sākums" at bounding box center [21, 35] width 14 height 5
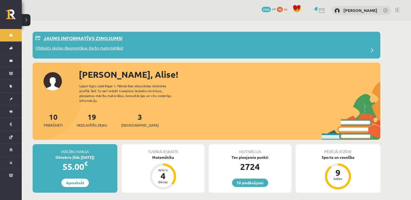
click at [115, 49] on p "Obligāts skolas diagnostikas darbs matemātikā!" at bounding box center [79, 49] width 88 height 8
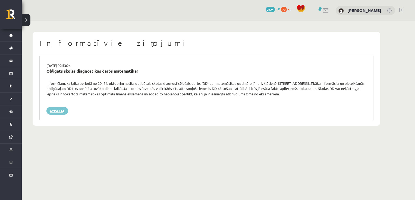
click at [59, 111] on link "Atpakaļ" at bounding box center [57, 111] width 22 height 8
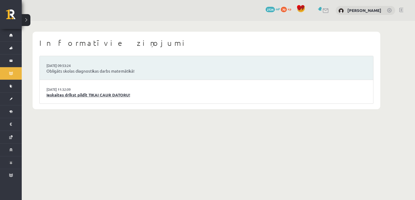
click at [87, 95] on link "Ieskaites drīkst pildīt TIKAI CAUR DATORU!" at bounding box center [206, 95] width 320 height 6
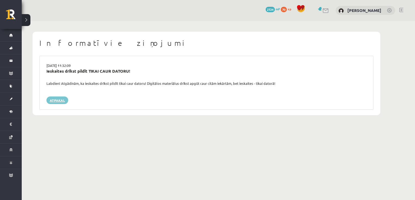
click at [57, 102] on link "Atpakaļ" at bounding box center [57, 101] width 22 height 8
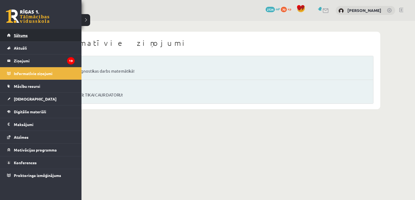
click at [17, 36] on span "Sākums" at bounding box center [21, 35] width 14 height 5
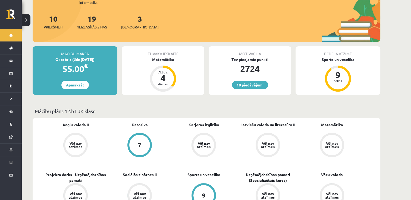
scroll to position [68, 0]
